Goal: Transaction & Acquisition: Download file/media

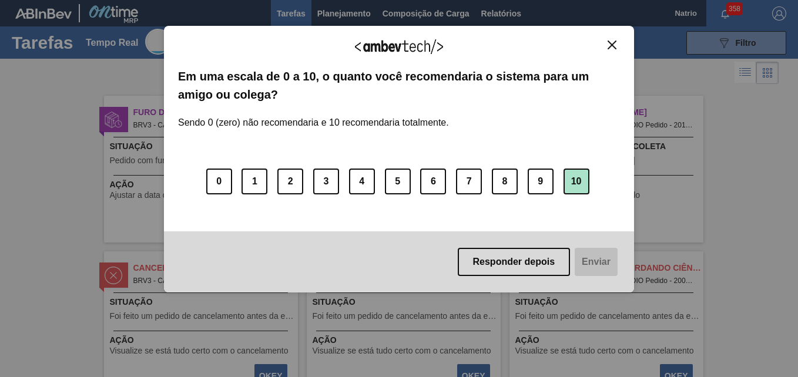
click at [579, 179] on button "10" at bounding box center [576, 182] width 26 height 26
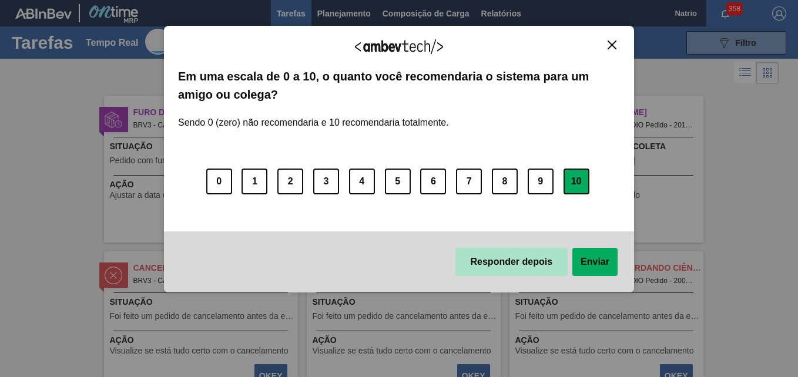
click at [525, 263] on button "Responder depois" at bounding box center [511, 262] width 113 height 28
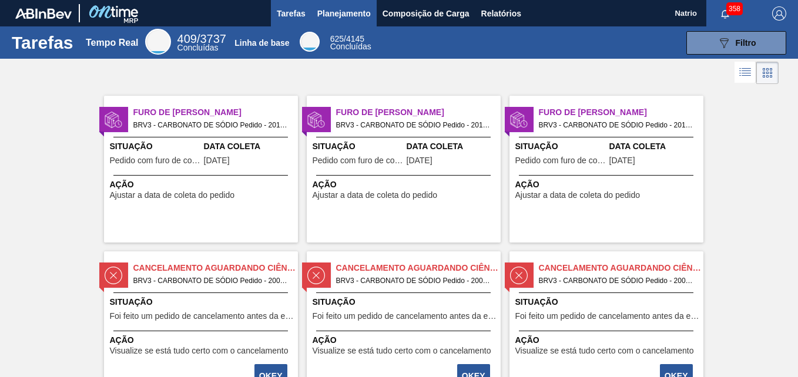
click at [346, 16] on span "Planejamento" at bounding box center [343, 13] width 53 height 14
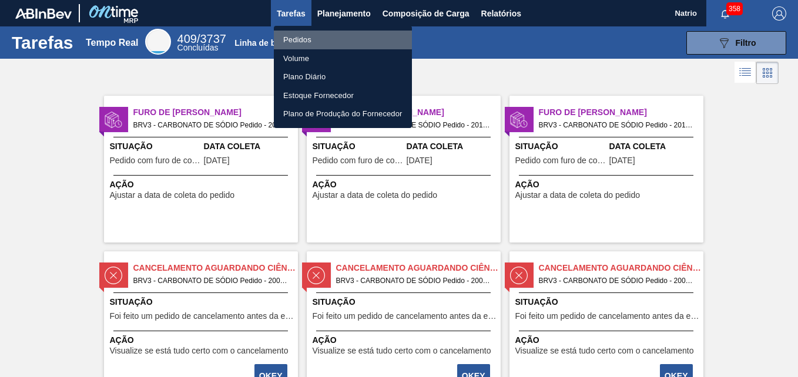
click at [320, 39] on li "Pedidos" at bounding box center [343, 40] width 138 height 19
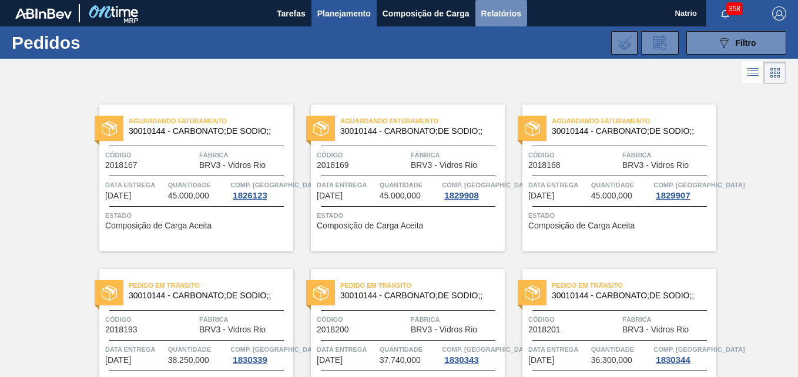
click at [495, 14] on span "Relatórios" at bounding box center [501, 13] width 40 height 14
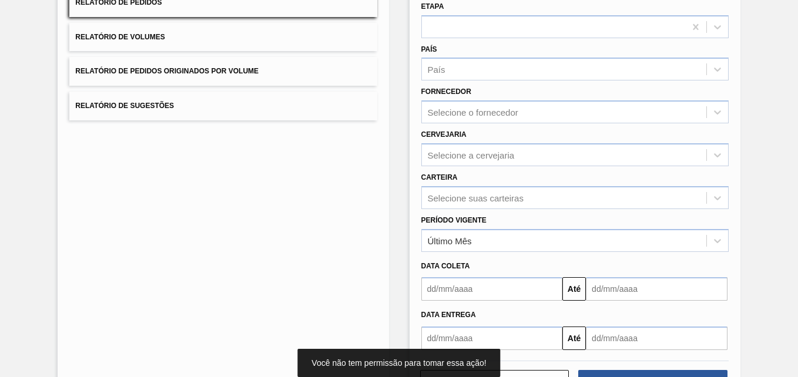
scroll to position [149, 0]
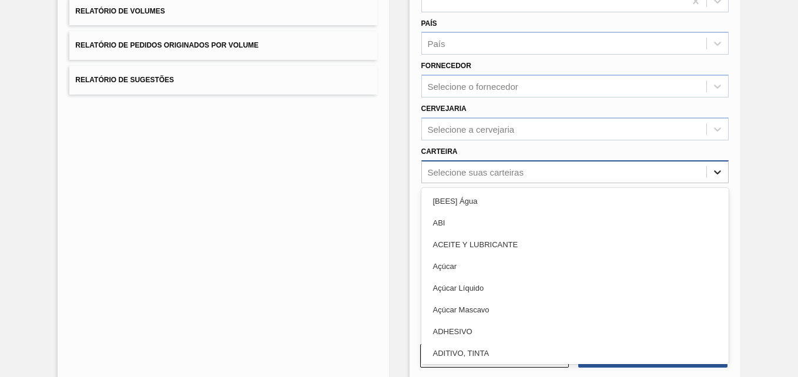
click at [715, 175] on icon at bounding box center [718, 172] width 12 height 12
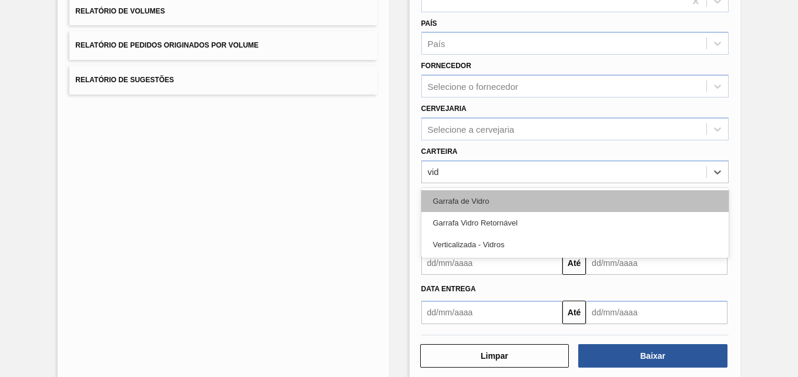
type input "vidr"
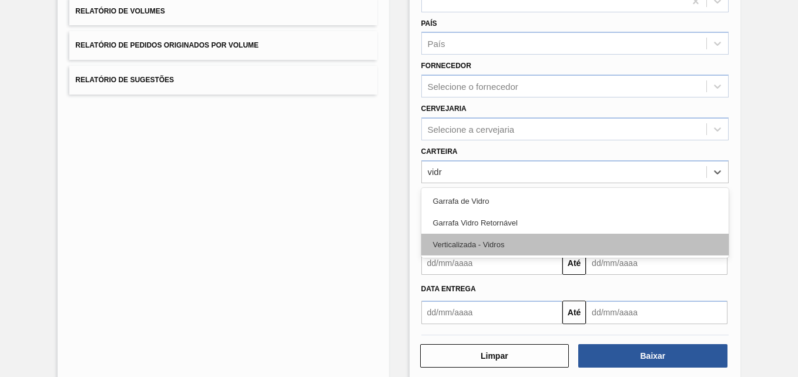
click at [492, 239] on div "Verticalizada - Vidros" at bounding box center [574, 245] width 307 height 22
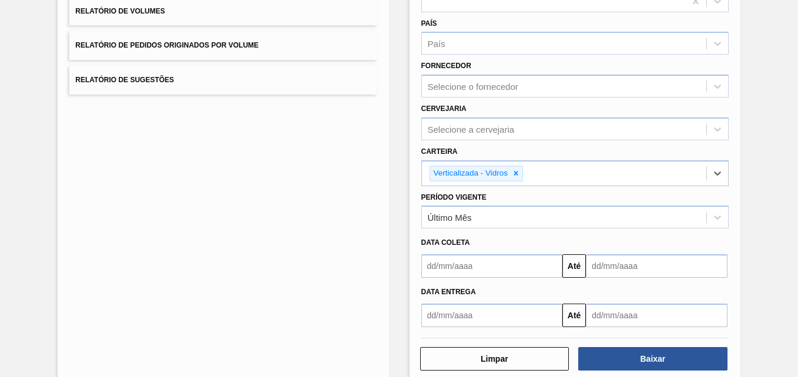
click at [462, 265] on input "text" at bounding box center [492, 266] width 142 height 24
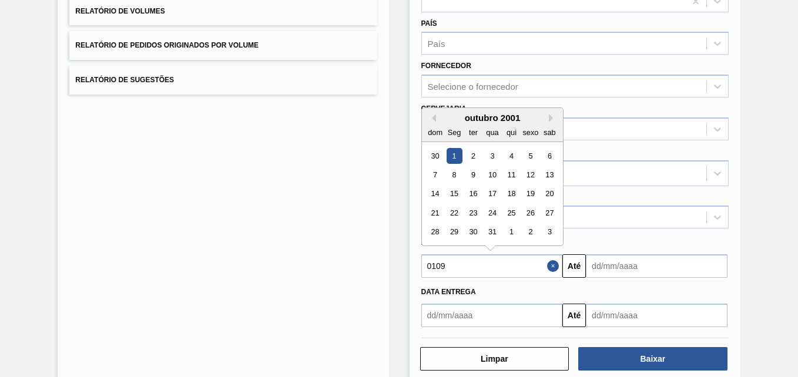
click at [431, 126] on div "dom" at bounding box center [435, 133] width 16 height 16
click at [431, 119] on button "Mês anterior" at bounding box center [432, 118] width 8 height 8
click at [548, 154] on div "1" at bounding box center [549, 156] width 16 height 16
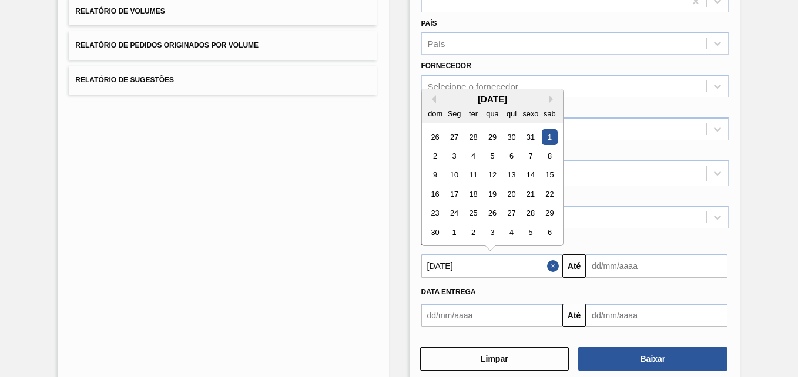
click at [476, 272] on input "[DATE]" at bounding box center [492, 266] width 142 height 24
click at [547, 103] on div "[DATE]" at bounding box center [492, 99] width 141 height 10
drag, startPoint x: 547, startPoint y: 103, endPoint x: 548, endPoint y: 94, distance: 8.9
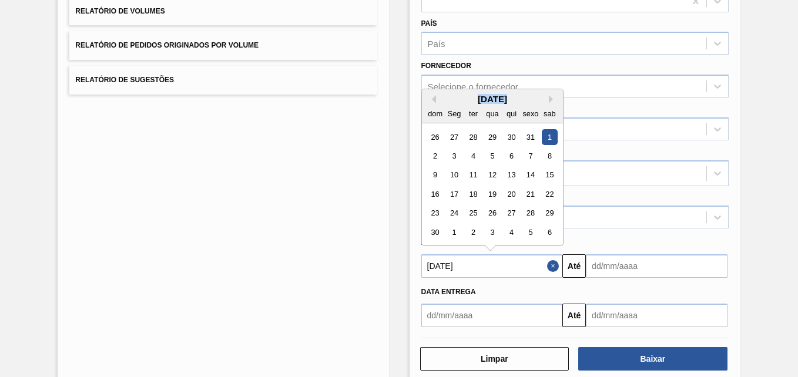
click at [548, 94] on div "[DATE]" at bounding box center [492, 99] width 141 height 10
click at [549, 100] on button "Próximo mês" at bounding box center [553, 99] width 8 height 8
click at [471, 263] on input "[DATE]" at bounding box center [492, 266] width 142 height 24
drag, startPoint x: 459, startPoint y: 264, endPoint x: 471, endPoint y: 263, distance: 12.4
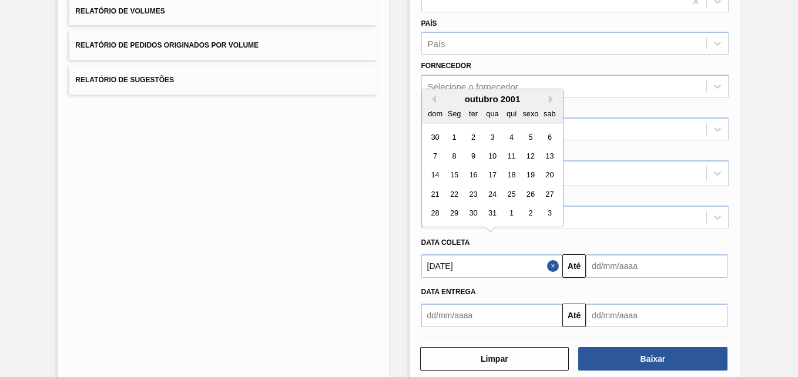
click at [471, 263] on input "[DATE]" at bounding box center [492, 266] width 142 height 24
type input "[DATE]"
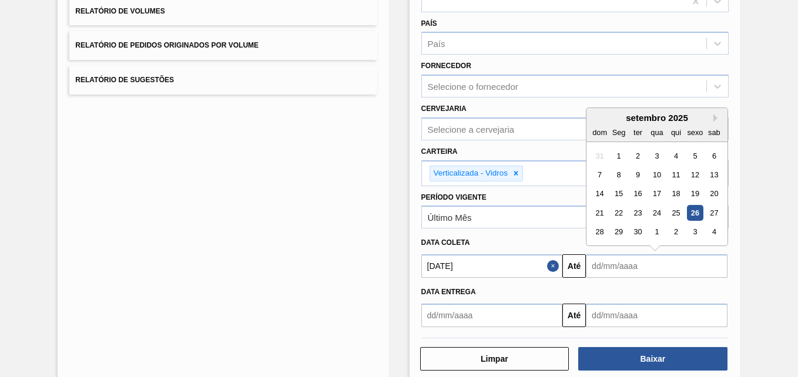
click at [594, 269] on input "text" at bounding box center [657, 266] width 142 height 24
click at [620, 267] on input "30092025" at bounding box center [657, 266] width 142 height 24
drag, startPoint x: 637, startPoint y: 265, endPoint x: 534, endPoint y: 264, distance: 103.4
click at [534, 264] on div "[DATE] Até 30092025 Mês anterior Próximo mês [DATE] dom Seg ter qua qui sexo sa…" at bounding box center [575, 264] width 317 height 26
click at [710, 229] on div "31" at bounding box center [714, 232] width 16 height 16
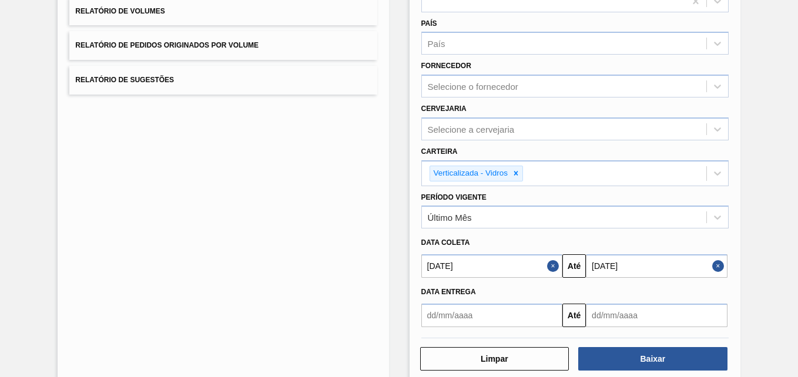
click at [640, 264] on input "[DATE]" at bounding box center [657, 266] width 142 height 24
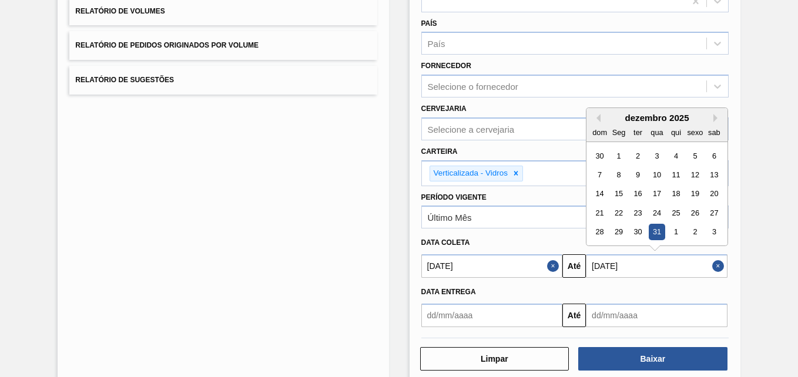
type input "[DATE]"
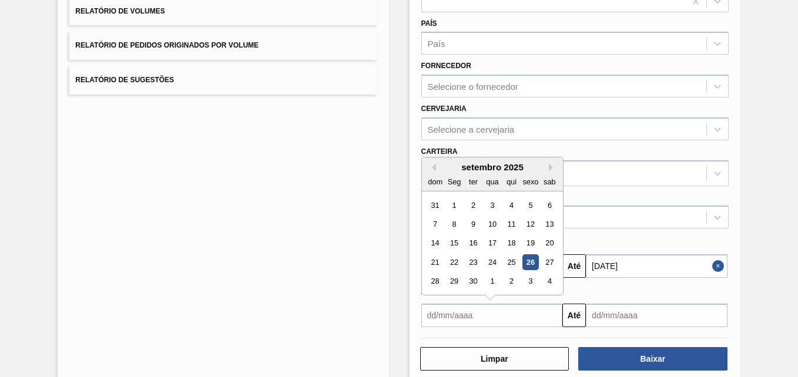
click at [457, 320] on input "text" at bounding box center [492, 316] width 142 height 24
click at [439, 320] on input "text" at bounding box center [492, 316] width 142 height 24
click at [434, 317] on input "text" at bounding box center [492, 316] width 142 height 24
click at [452, 203] on div "1" at bounding box center [454, 205] width 16 height 16
type input "[DATE]"
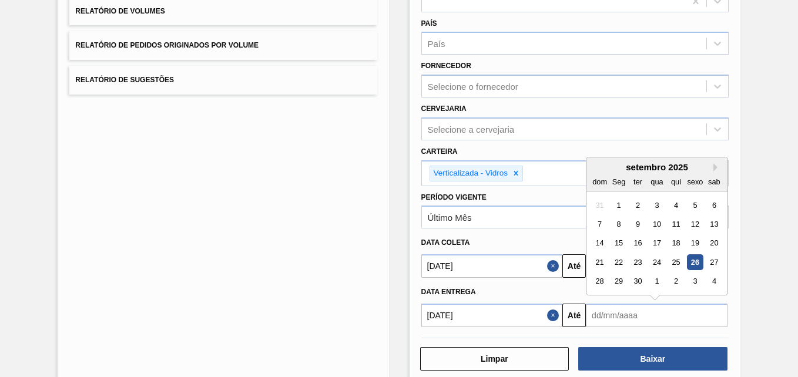
click at [594, 316] on input "text" at bounding box center [657, 316] width 142 height 24
click at [635, 285] on div "30" at bounding box center [638, 282] width 16 height 16
type input "[DATE]"
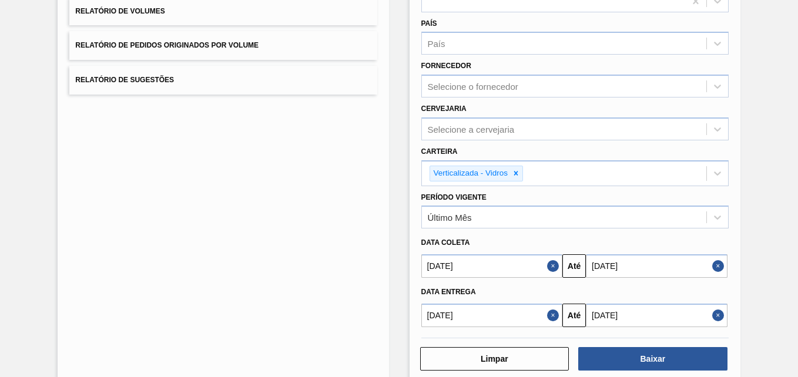
click at [638, 267] on input "[DATE]" at bounding box center [657, 266] width 142 height 24
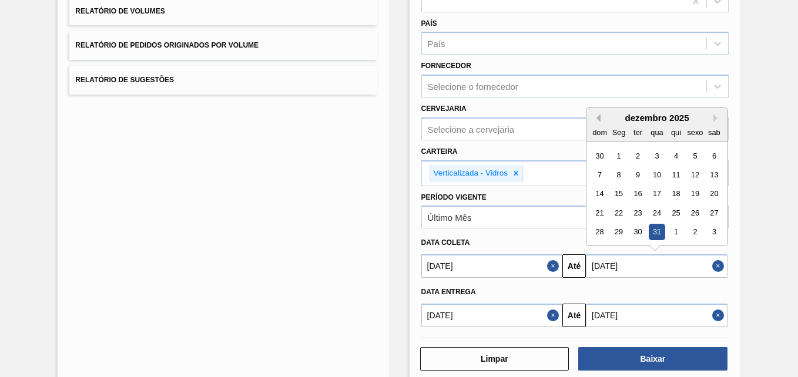
click at [595, 117] on button "Mês anterior" at bounding box center [596, 118] width 8 height 8
click at [637, 234] on div "30" at bounding box center [638, 232] width 16 height 16
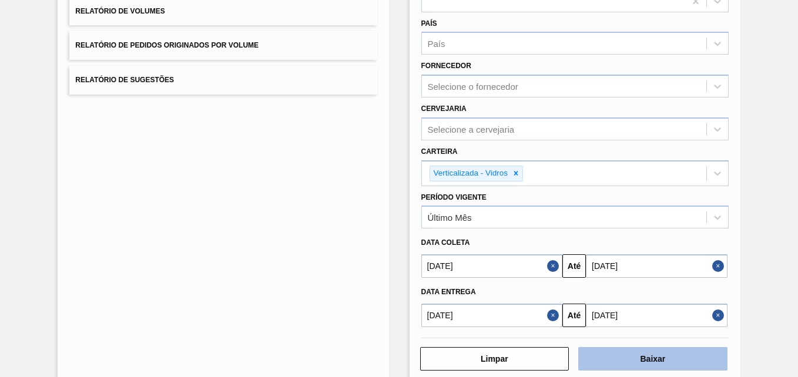
click at [636, 361] on button "Baixar" at bounding box center [652, 359] width 149 height 24
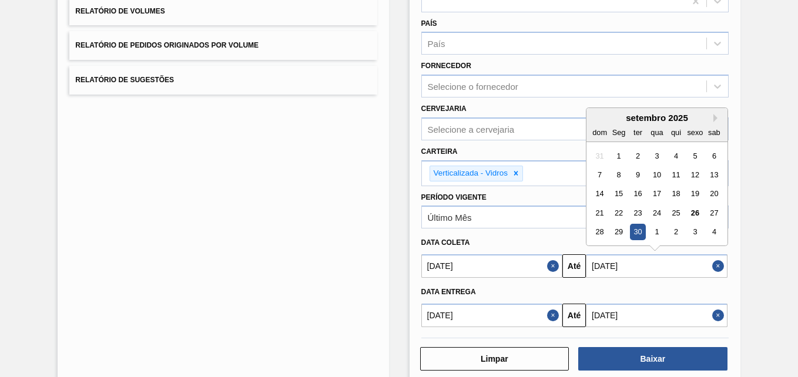
click at [655, 270] on input "[DATE]" at bounding box center [657, 266] width 142 height 24
click at [713, 118] on button "Próximo mês" at bounding box center [717, 118] width 8 height 8
click at [678, 234] on div "30" at bounding box center [676, 232] width 16 height 16
type input "[DATE]"
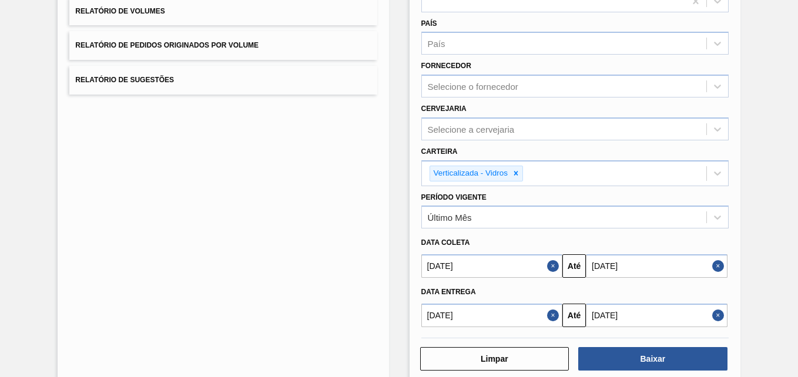
click at [619, 318] on input "[DATE]" at bounding box center [657, 316] width 142 height 24
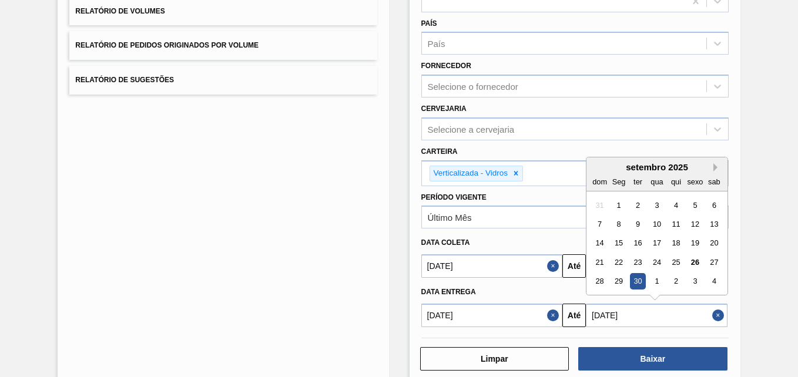
click at [713, 168] on button "Próximo mês" at bounding box center [717, 167] width 8 height 8
click at [676, 280] on div "30" at bounding box center [676, 282] width 16 height 16
type input "[DATE]"
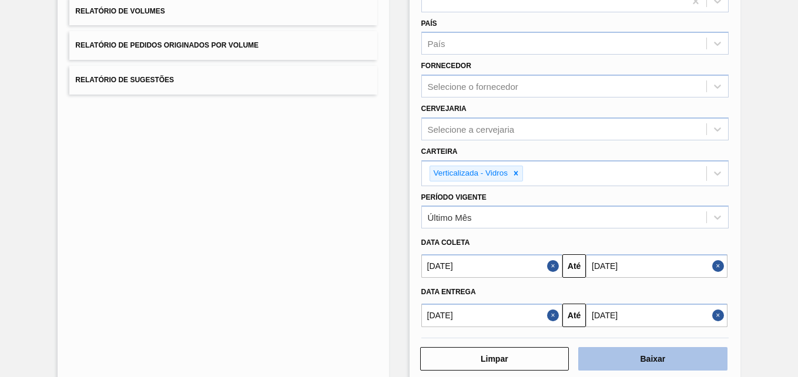
click at [650, 360] on button "Baixar" at bounding box center [652, 359] width 149 height 24
